Goal: Find specific page/section: Find specific page/section

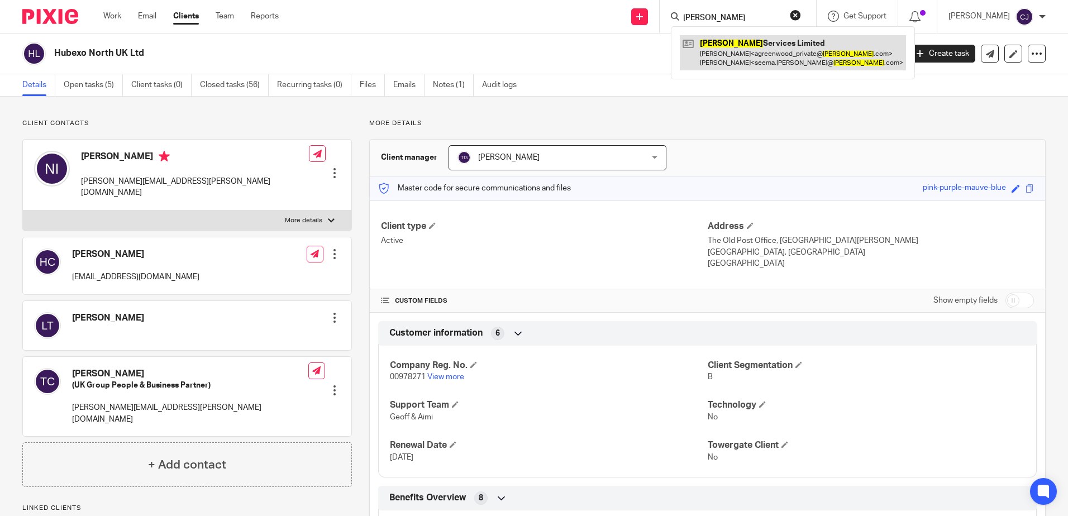
type input "[PERSON_NAME]"
click at [764, 61] on link at bounding box center [793, 52] width 226 height 35
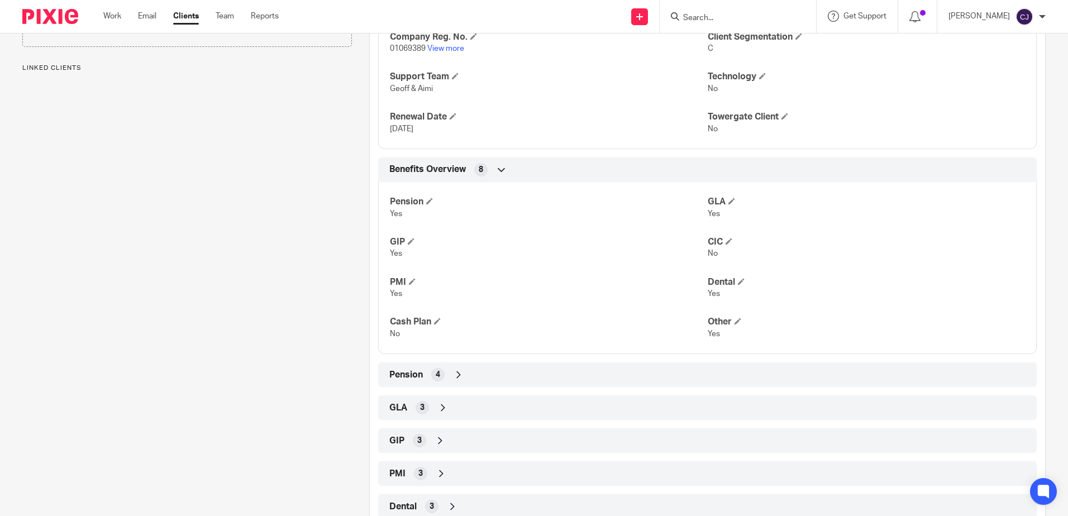
scroll to position [335, 0]
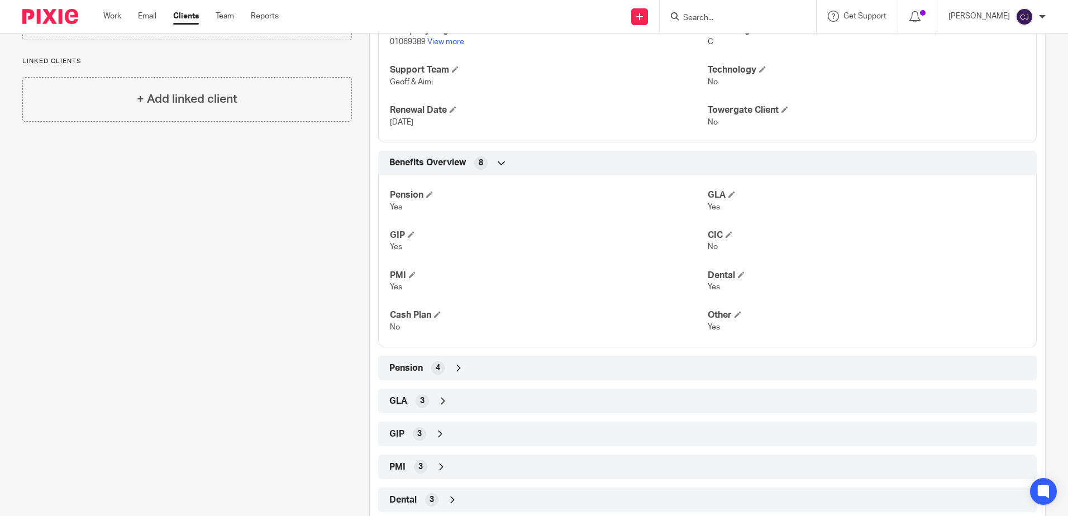
click at [427, 396] on div "GLA 3" at bounding box center [707, 400] width 642 height 19
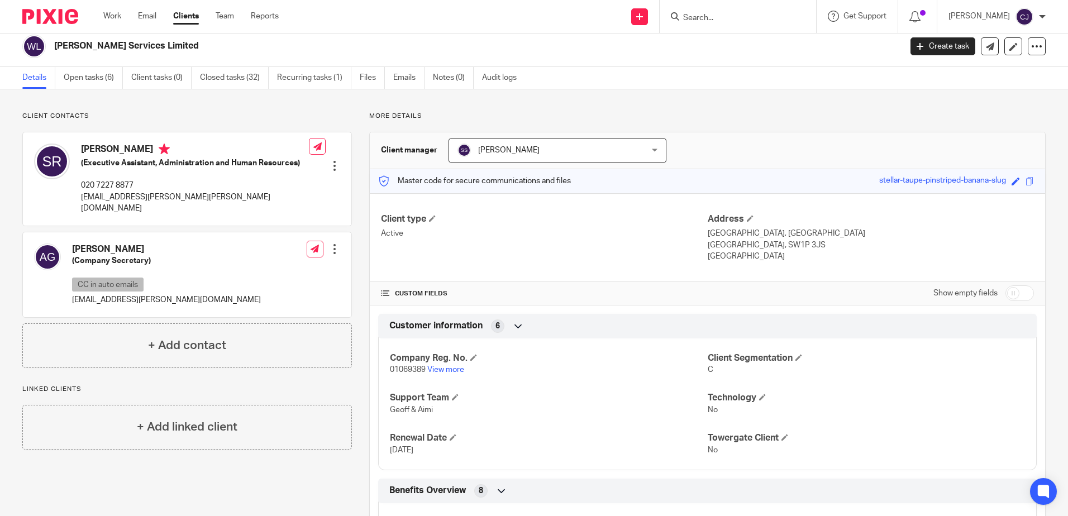
scroll to position [0, 0]
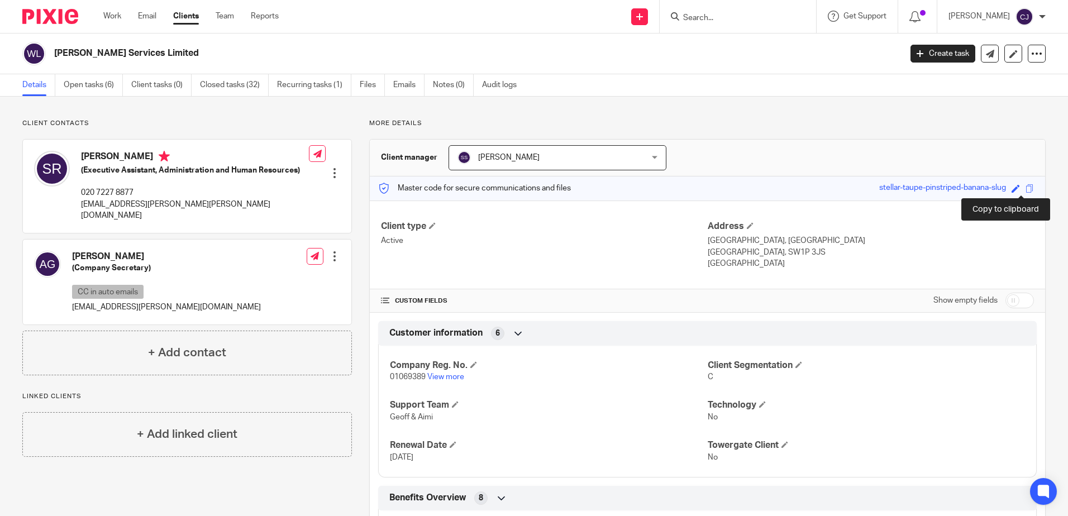
click at [1025, 188] on span at bounding box center [1029, 188] width 8 height 8
